Goal: Task Accomplishment & Management: Manage account settings

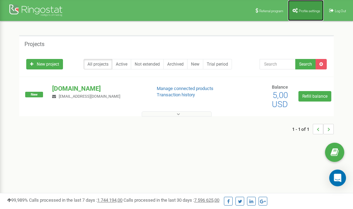
click at [305, 12] on span "Profile settings" at bounding box center [308, 11] width 21 height 4
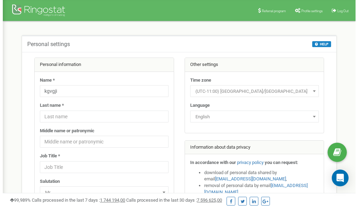
scroll to position [35, 0]
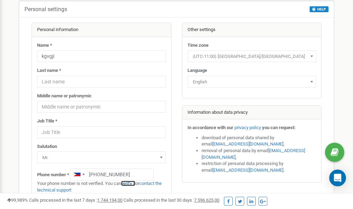
click at [130, 183] on link "verify it" at bounding box center [128, 183] width 14 height 5
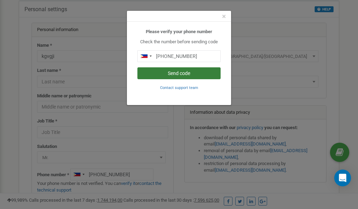
click at [182, 74] on button "Send code" at bounding box center [178, 73] width 83 height 12
